Goal: Entertainment & Leisure: Consume media (video, audio)

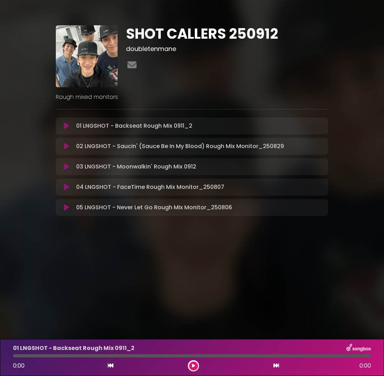
click at [66, 147] on icon at bounding box center [66, 146] width 5 height 7
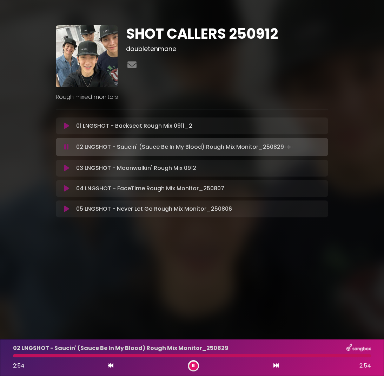
click at [189, 363] on div at bounding box center [193, 365] width 11 height 11
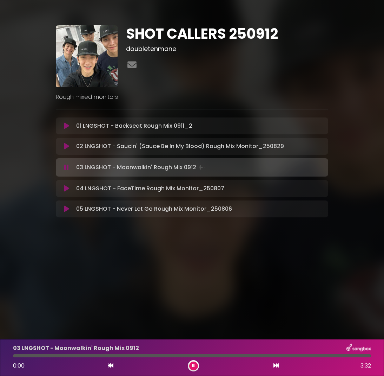
click at [195, 367] on button at bounding box center [193, 365] width 9 height 9
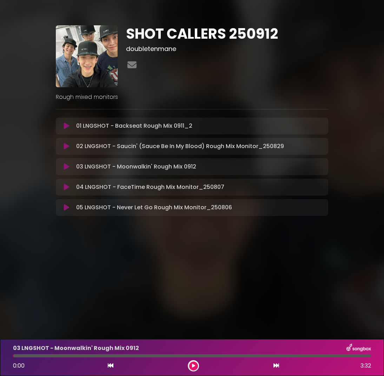
drag, startPoint x: 66, startPoint y: 145, endPoint x: 83, endPoint y: 132, distance: 22.1
click at [69, 141] on div "02 LNGSHOT - Saucin' (Sauce Be In My Blood) Rough Mix Monitor_250829 Loading Tr…" at bounding box center [192, 146] width 273 height 17
click at [189, 366] on div at bounding box center [193, 365] width 11 height 11
click at [193, 367] on icon at bounding box center [193, 365] width 3 height 4
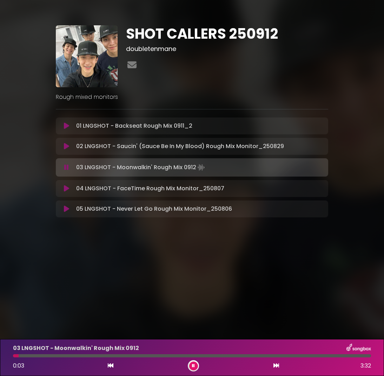
click at [63, 148] on button at bounding box center [66, 146] width 13 height 7
drag, startPoint x: 191, startPoint y: 367, endPoint x: 194, endPoint y: 362, distance: 5.8
click at [192, 366] on button at bounding box center [193, 365] width 9 height 9
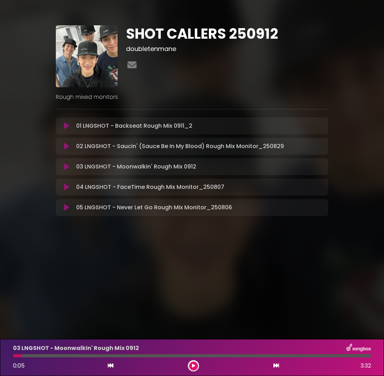
click at [67, 127] on icon at bounding box center [66, 125] width 5 height 7
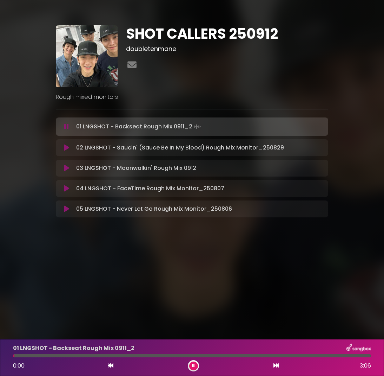
click at [341, 358] on div "01 LNGSHOT - Backseat Rough Mix 0911_2 0:00 3:06" at bounding box center [192, 357] width 367 height 28
click at [340, 356] on div at bounding box center [192, 355] width 358 height 3
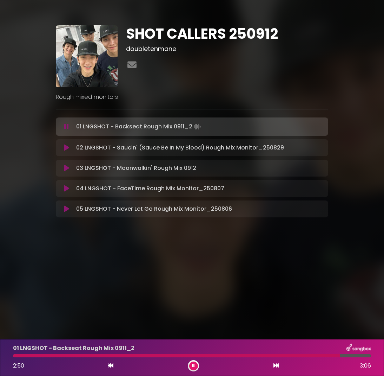
click at [340, 356] on div at bounding box center [192, 355] width 358 height 3
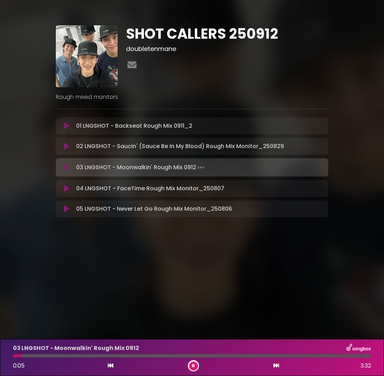
click at [192, 367] on button at bounding box center [193, 365] width 9 height 9
